Goal: Transaction & Acquisition: Purchase product/service

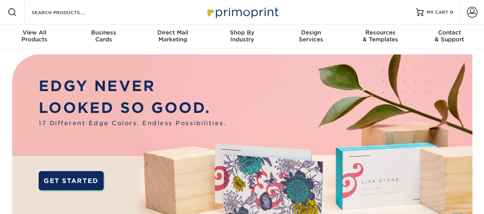
click at [132, 12] on div "Resources Menu Search Products Account SIGN IN CREATE AN ACCOUNT forgot passwor…" at bounding box center [242, 12] width 484 height 24
click at [77, 14] on input "Search Products" at bounding box center [68, 12] width 75 height 9
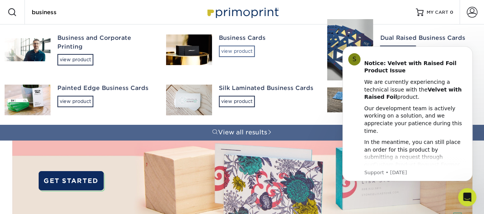
type input "business"
click at [248, 53] on div "view product" at bounding box center [237, 51] width 36 height 11
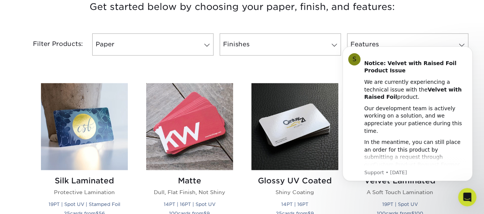
scroll to position [322, 0]
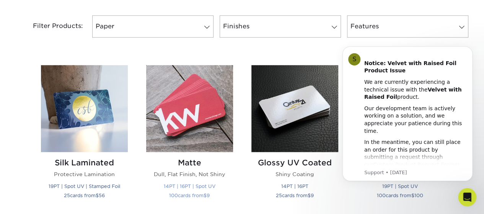
click at [155, 103] on img at bounding box center [189, 108] width 87 height 87
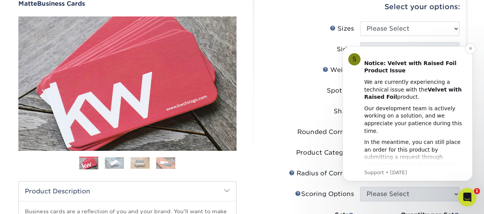
click at [454, 112] on div "Our development team is actively working on a solution, and we appreciate your …" at bounding box center [415, 120] width 102 height 30
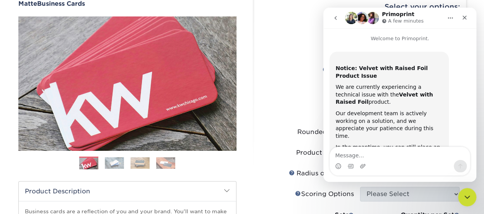
scroll to position [77, 0]
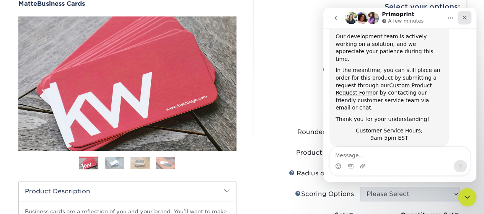
click at [469, 16] on div "Close" at bounding box center [464, 18] width 14 height 14
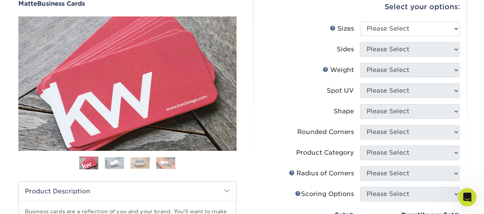
click at [430, 20] on div "Select your options:" at bounding box center [360, 6] width 200 height 29
click at [431, 28] on select "Please Select 1.5" x 3.5" - Mini 1.75" x 3.5" - Mini 2" x 2" - Square 2" x 3" -…" at bounding box center [409, 28] width 99 height 15
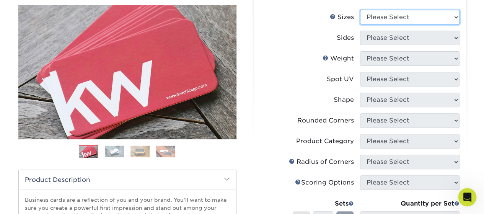
scroll to position [76, 0]
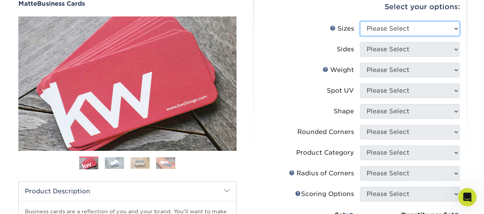
click at [446, 30] on select "Please Select 1.5" x 3.5" - Mini 1.75" x 3.5" - Mini 2" x 2" - Square 2" x 3" -…" at bounding box center [409, 28] width 99 height 15
click at [456, 26] on select "Please Select 1.5" x 3.5" - Mini 1.75" x 3.5" - Mini 2" x 2" - Square 2" x 3" -…" at bounding box center [409, 28] width 99 height 15
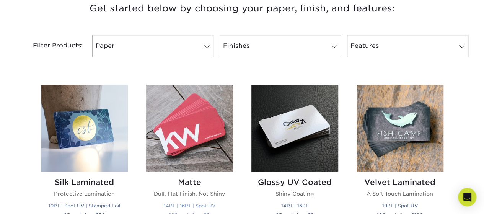
scroll to position [306, 0]
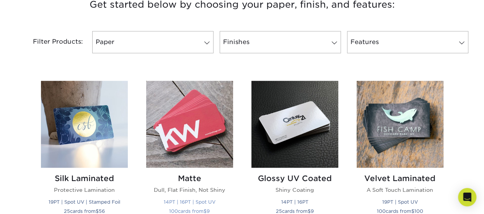
click at [185, 130] on img at bounding box center [189, 124] width 87 height 87
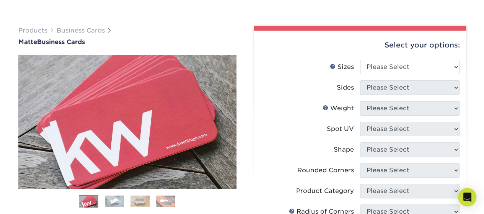
scroll to position [76, 0]
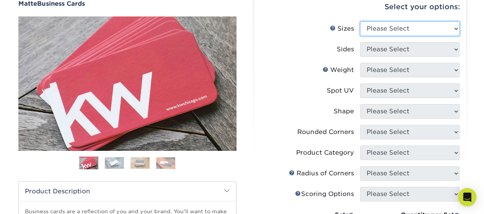
click at [400, 33] on select "Please Select 1.5" x 3.5" - Mini 1.75" x 3.5" - Mini 2" x 2" - Square 2" x 3" -…" at bounding box center [409, 28] width 99 height 15
select select "1.50x3.50"
click at [360, 21] on select "Please Select 1.5" x 3.5" - Mini 1.75" x 3.5" - Mini 2" x 2" - Square 2" x 3" -…" at bounding box center [409, 28] width 99 height 15
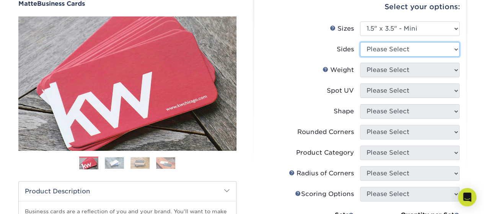
click at [399, 52] on select "Please Select Print Both Sides Print Front Only" at bounding box center [409, 49] width 99 height 15
select select "13abbda7-1d64-4f25-8bb2-c179b224825d"
click at [360, 42] on select "Please Select Print Both Sides Print Front Only" at bounding box center [409, 49] width 99 height 15
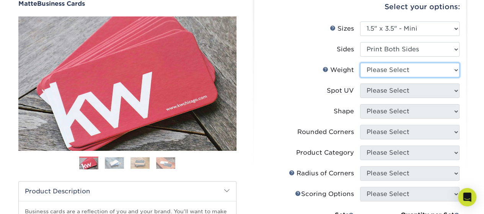
click at [390, 69] on select "Please Select 16PT 14PT" at bounding box center [409, 70] width 99 height 15
select select "16PT"
click at [360, 63] on select "Please Select 16PT 14PT" at bounding box center [409, 70] width 99 height 15
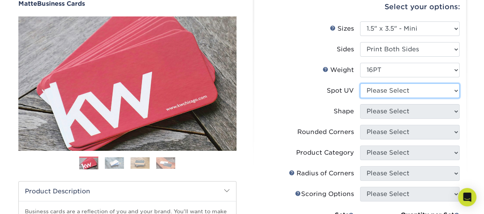
click at [392, 96] on select "Please Select No Spot UV Front and Back (Both Sides) Front Only Back Only" at bounding box center [409, 90] width 99 height 15
click at [293, 95] on label "Spot UV" at bounding box center [309, 90] width 99 height 15
